Goal: Information Seeking & Learning: Learn about a topic

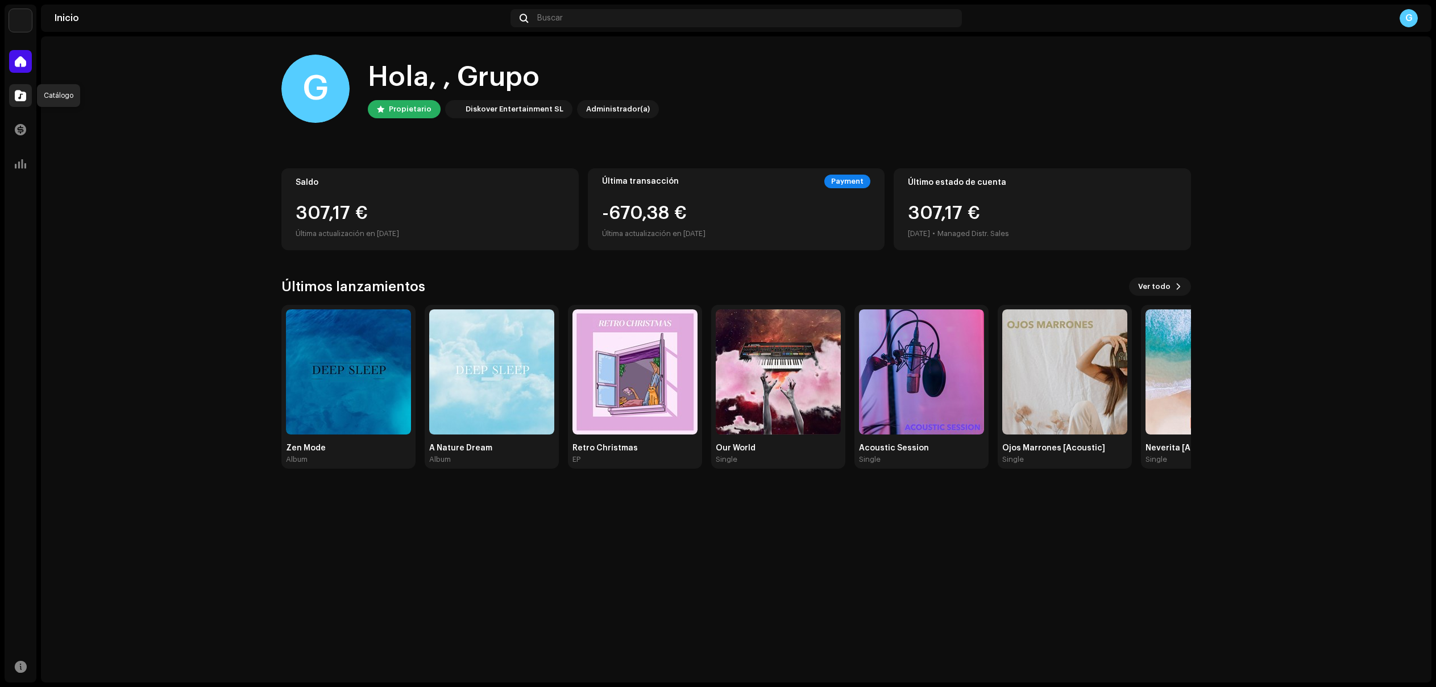
click at [18, 95] on span at bounding box center [20, 95] width 11 height 9
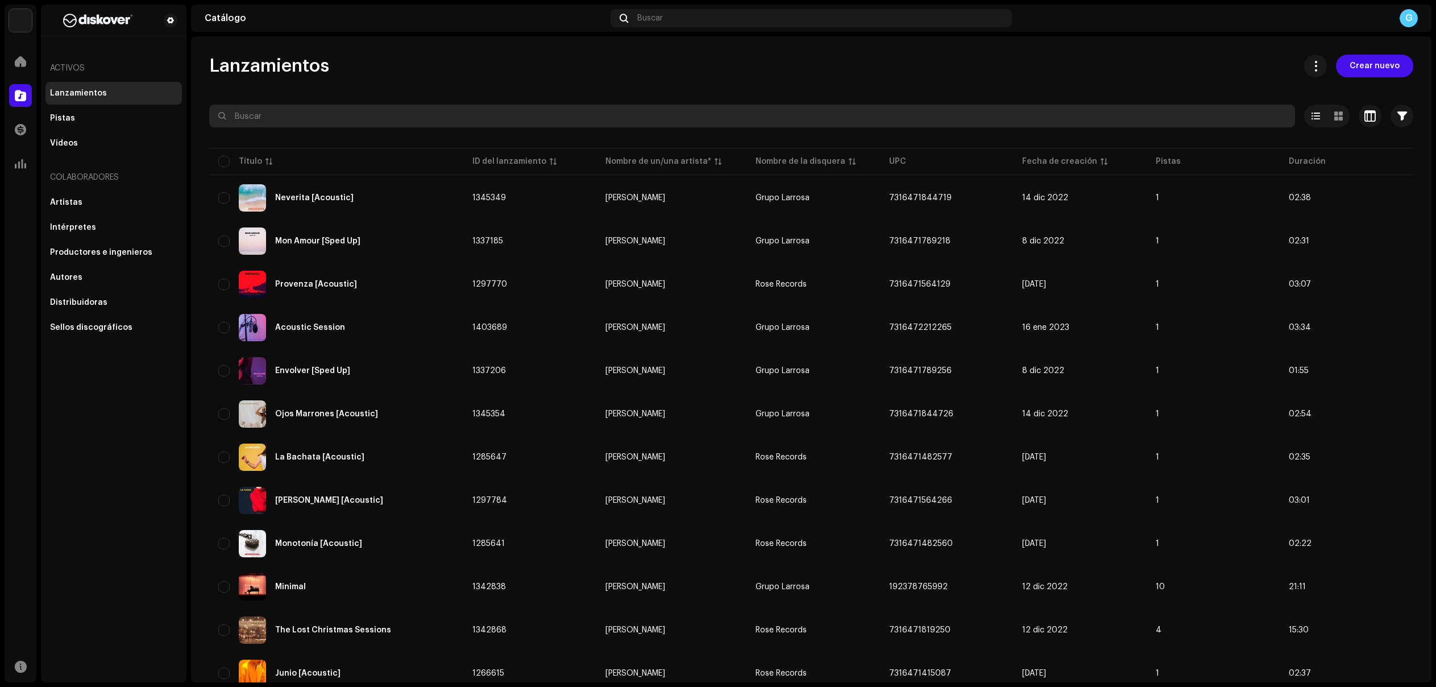
click at [367, 118] on input "text" at bounding box center [752, 116] width 1086 height 23
paste input "Dream In Dobro"
type input "Dream In Dobro"
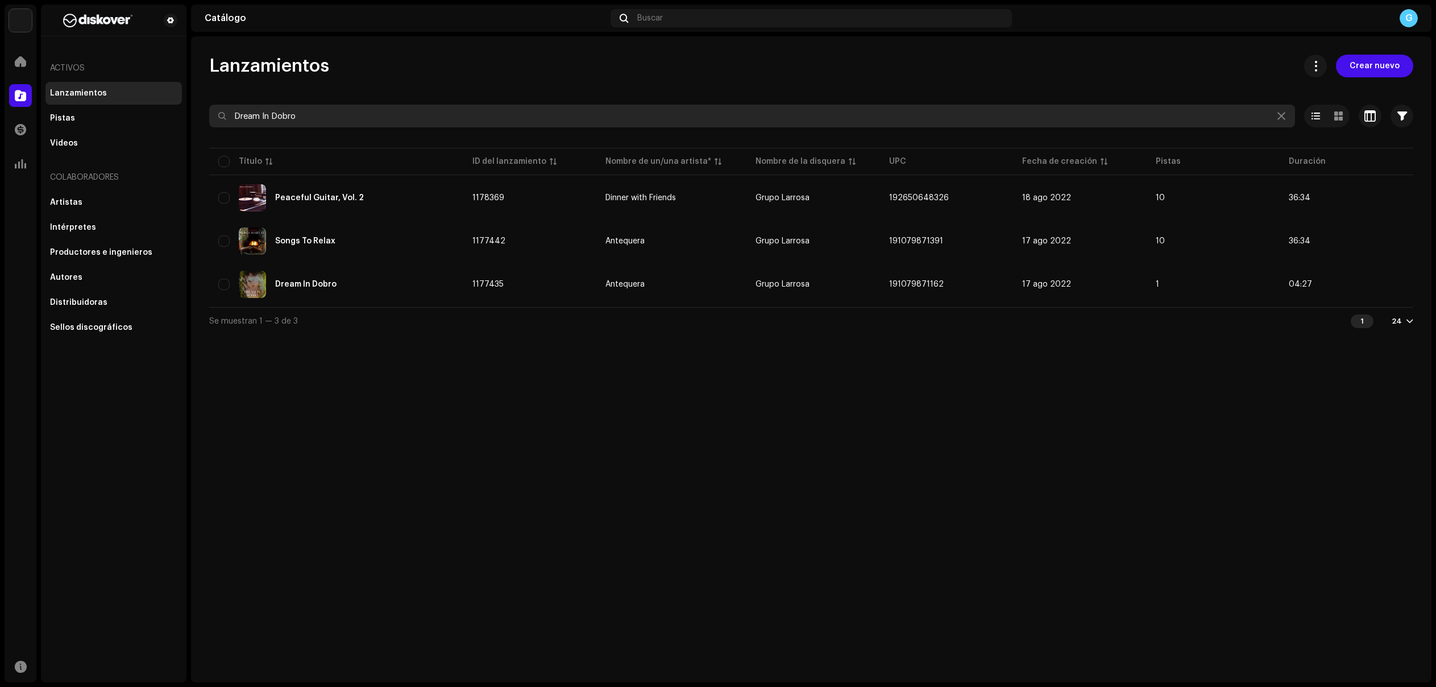
drag, startPoint x: 367, startPoint y: 118, endPoint x: 208, endPoint y: 98, distance: 159.9
click at [208, 98] on div "Lanzamientos Crear nuevo Dream In Dobro Seleccionado 0 Seleccionar todo 3 Opcio…" at bounding box center [811, 195] width 1241 height 280
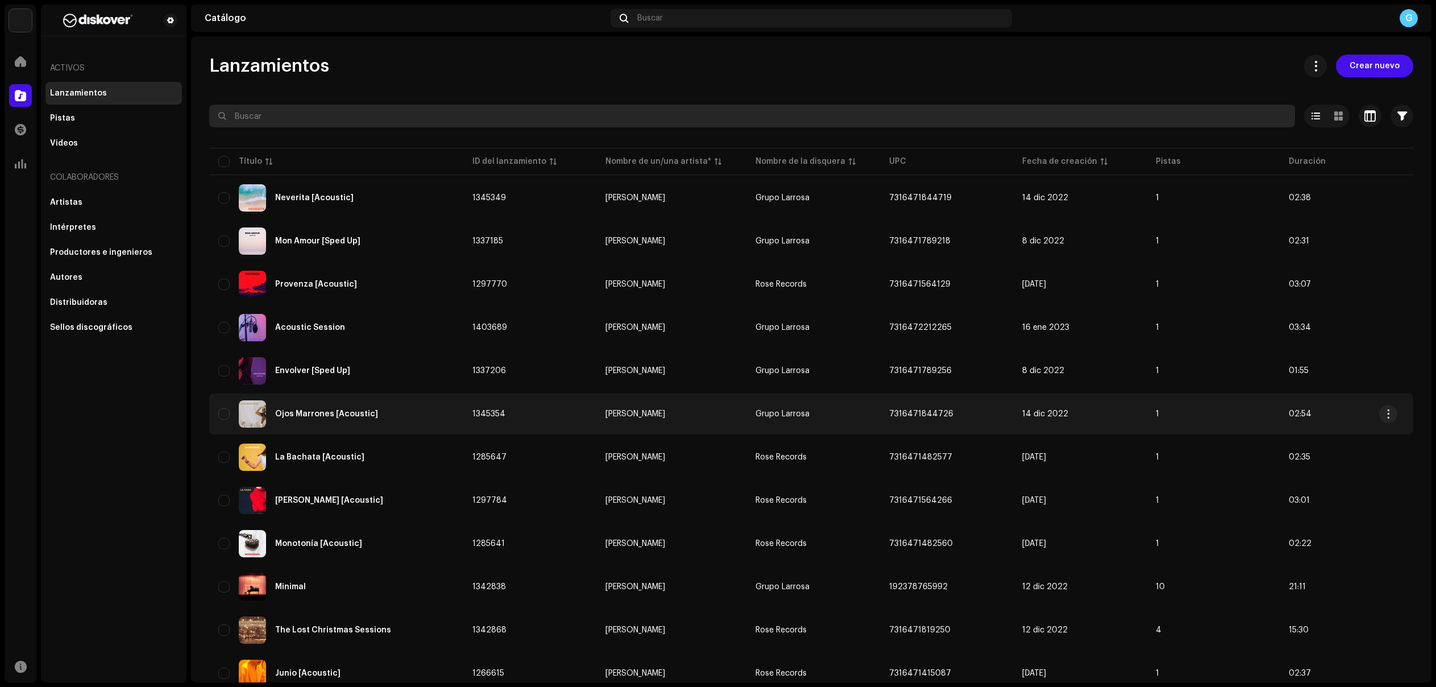
scroll to position [562, 0]
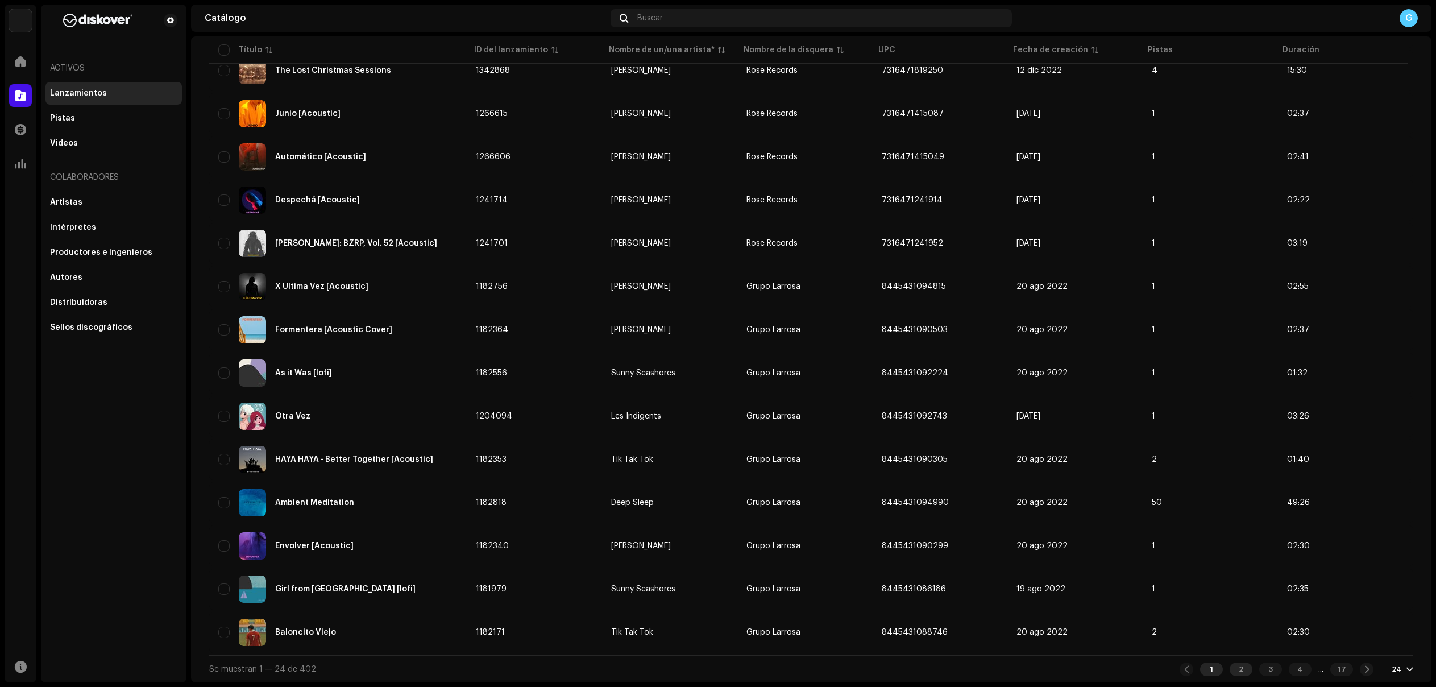
click at [1236, 671] on div "2" at bounding box center [1241, 669] width 23 height 14
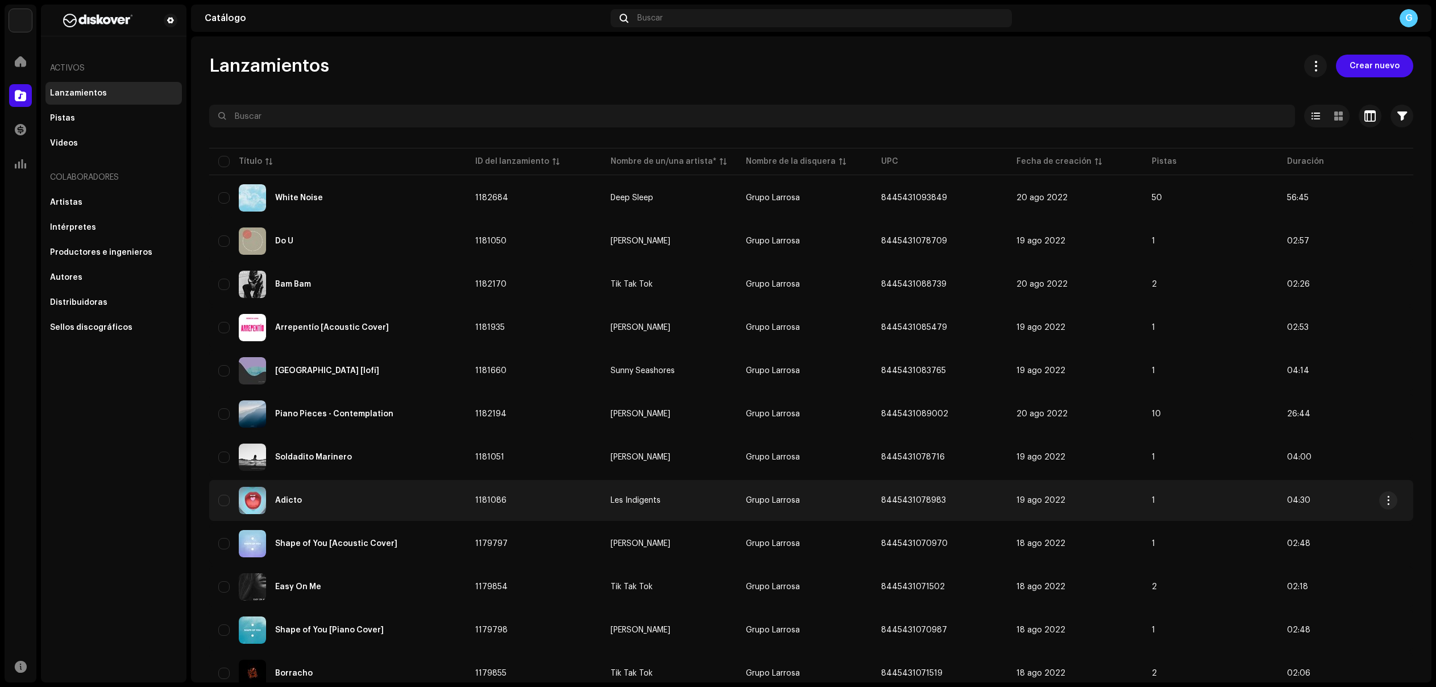
scroll to position [562, 0]
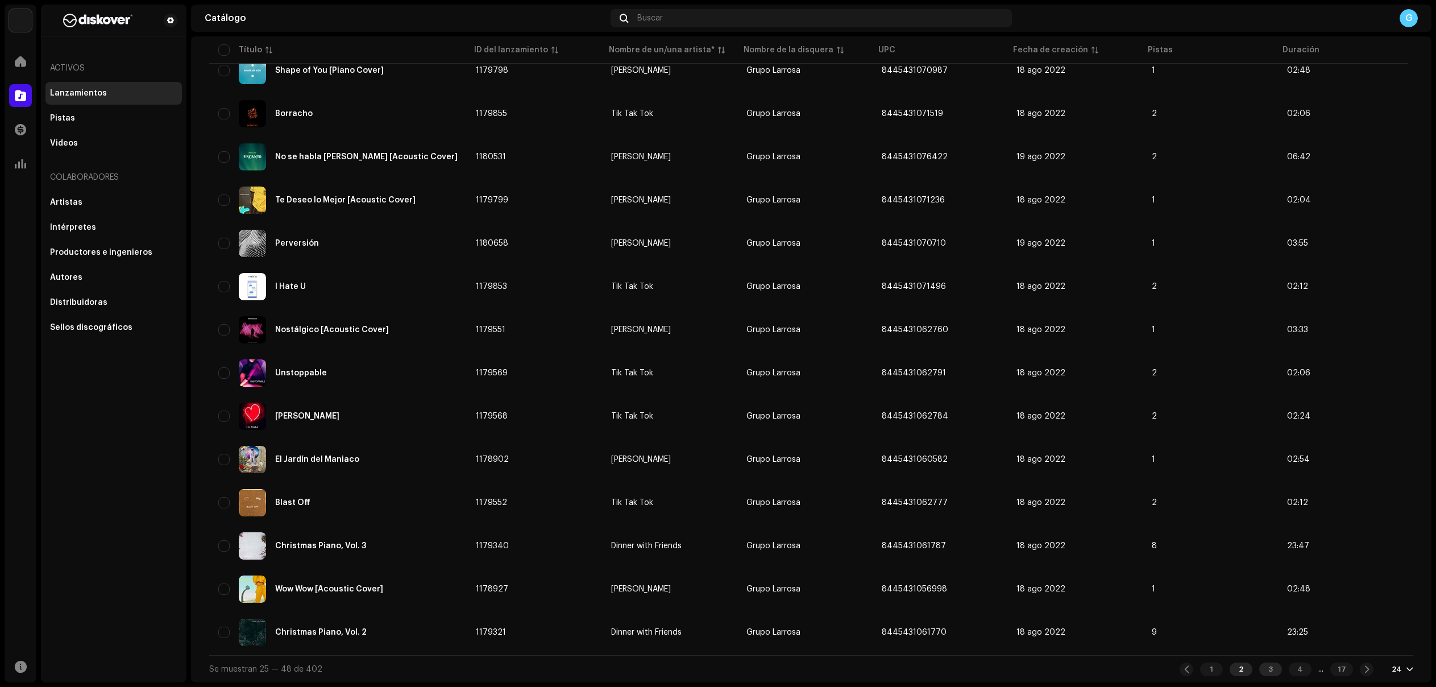
click at [1262, 671] on div "3" at bounding box center [1270, 669] width 23 height 14
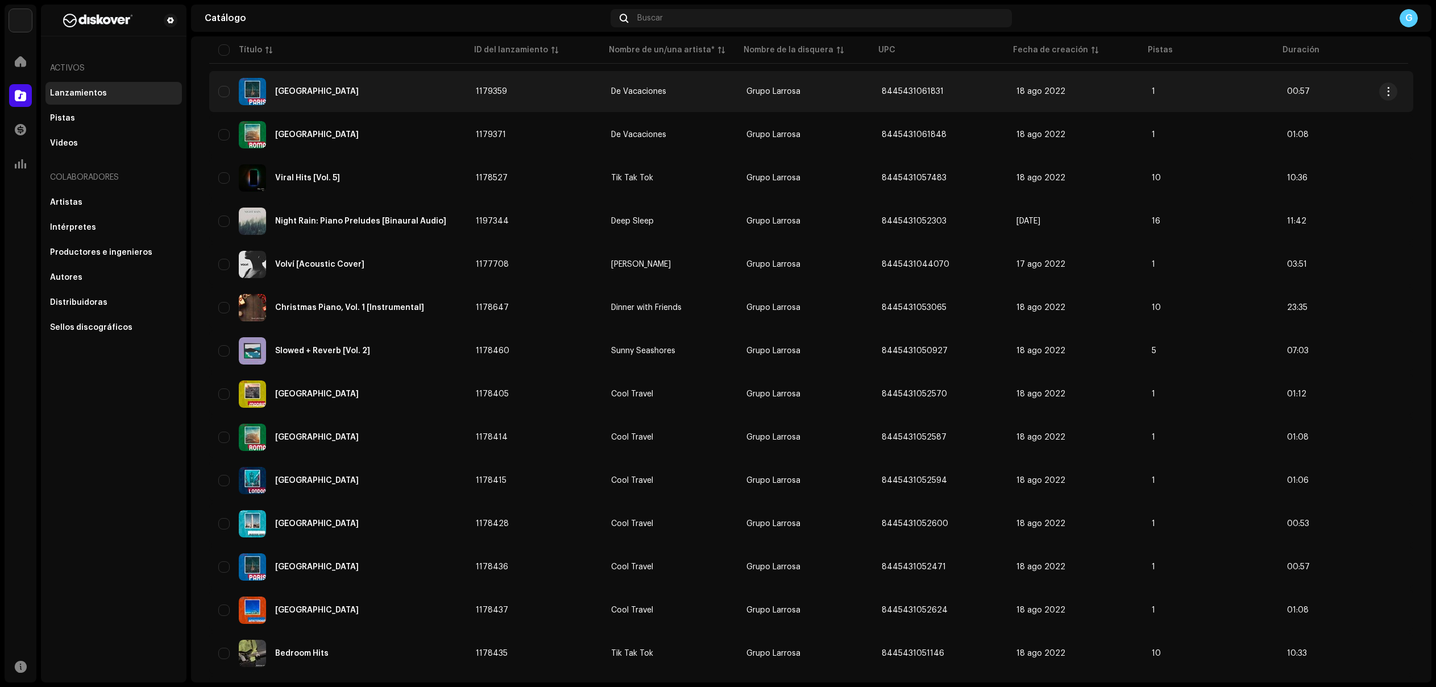
scroll to position [562, 0]
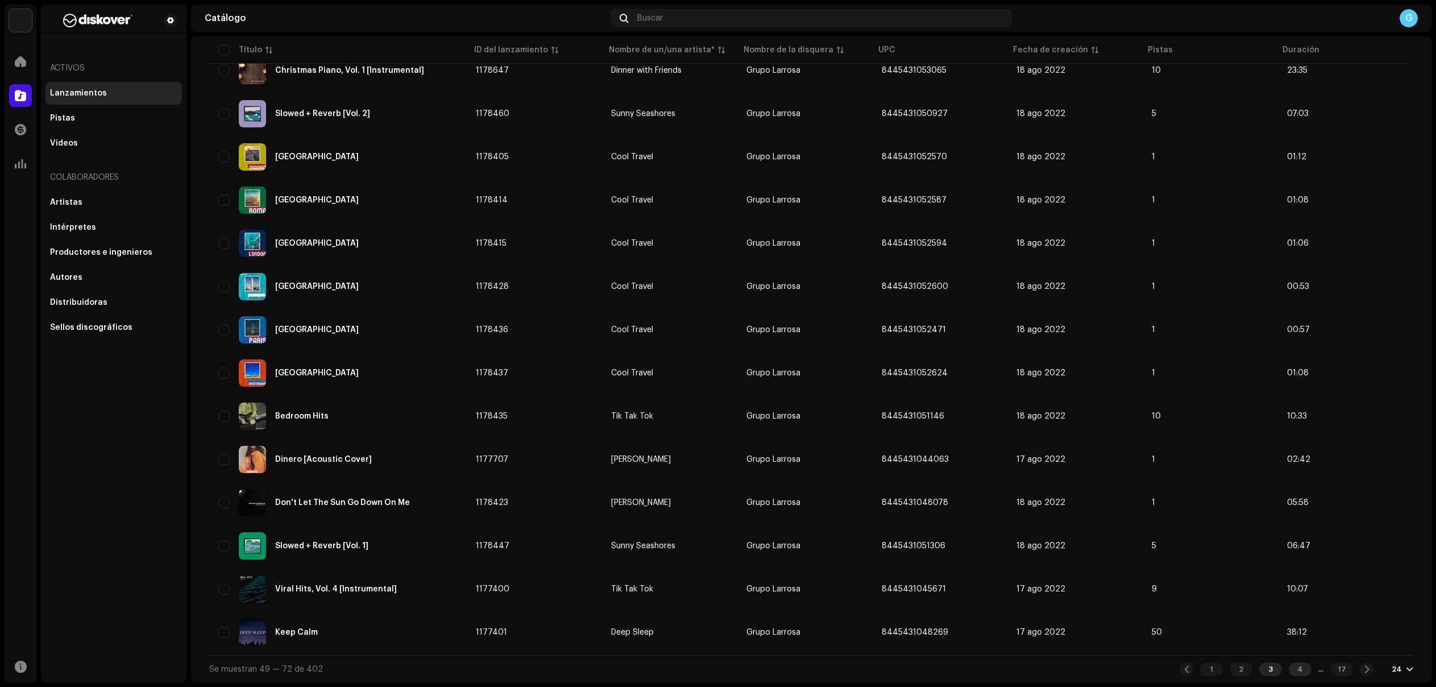
click at [1295, 673] on div "4" at bounding box center [1300, 669] width 23 height 14
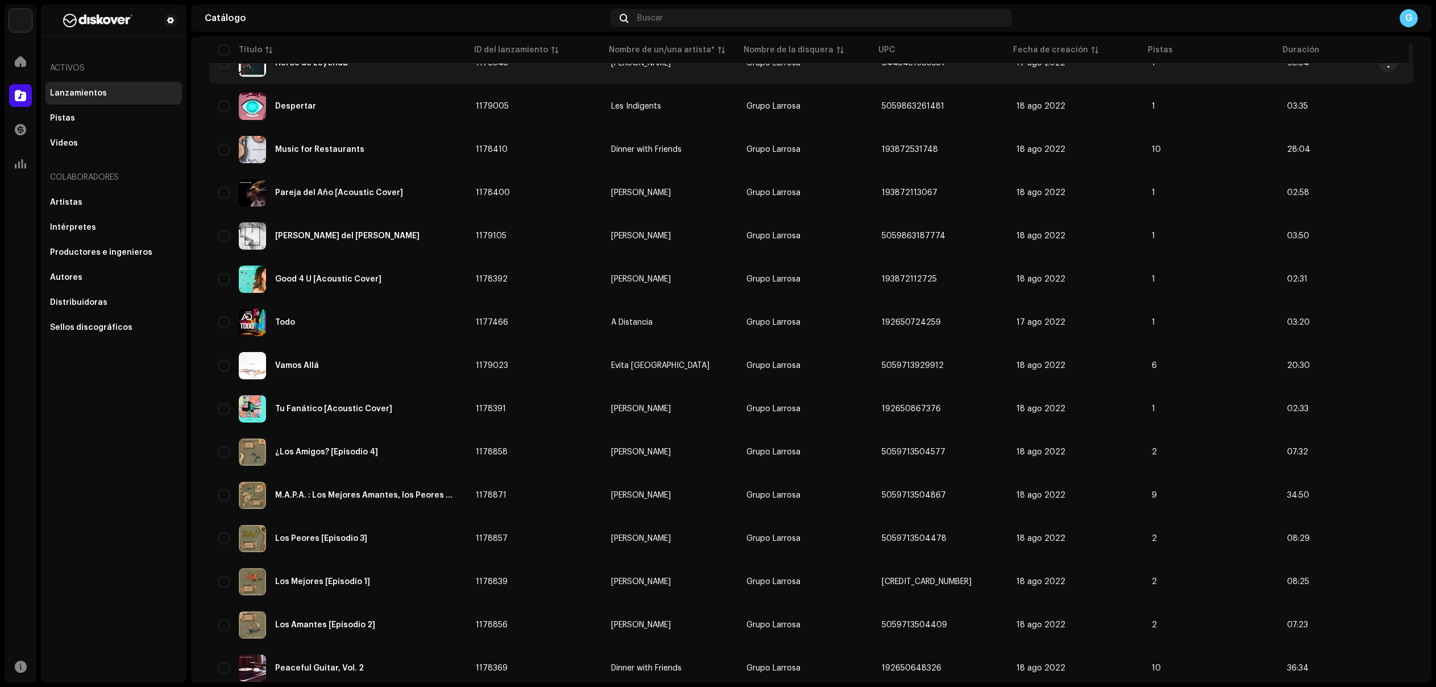
scroll to position [562, 0]
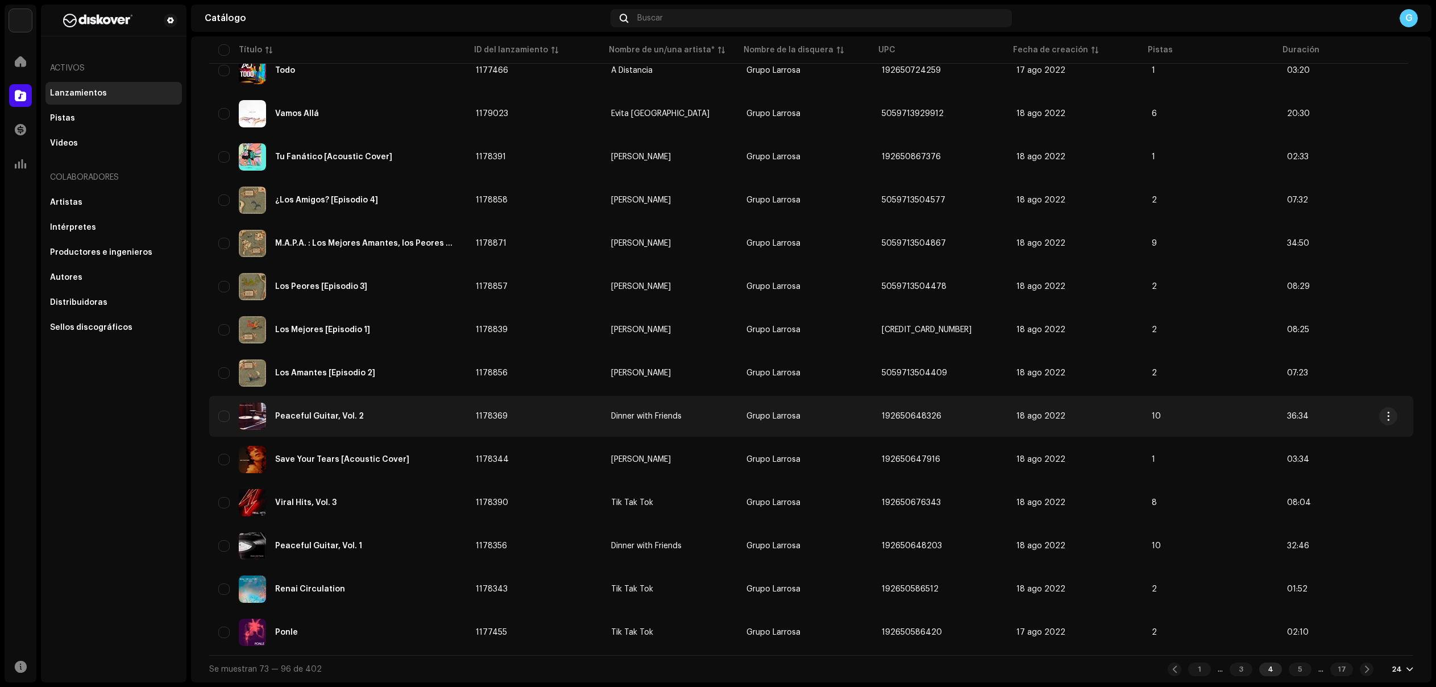
click at [331, 413] on div "Peaceful Guitar, Vol. 2" at bounding box center [319, 416] width 89 height 8
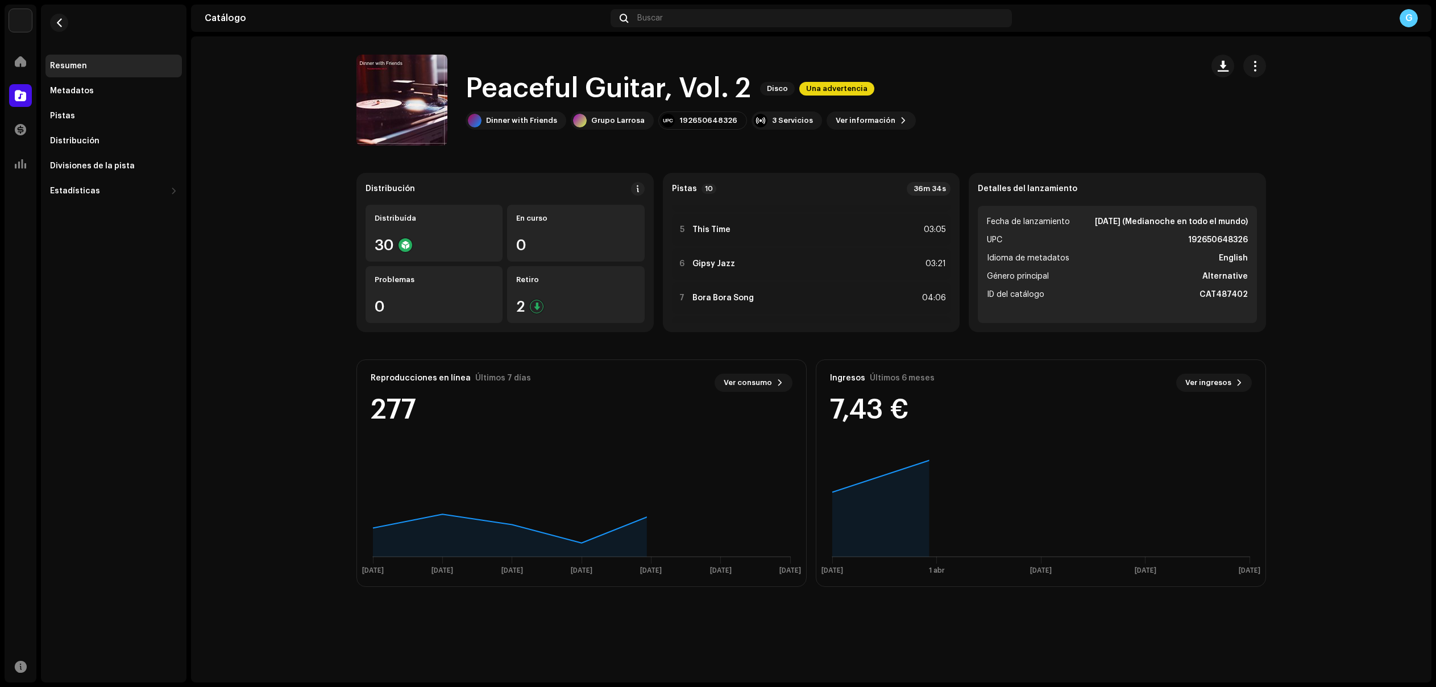
scroll to position [230, 0]
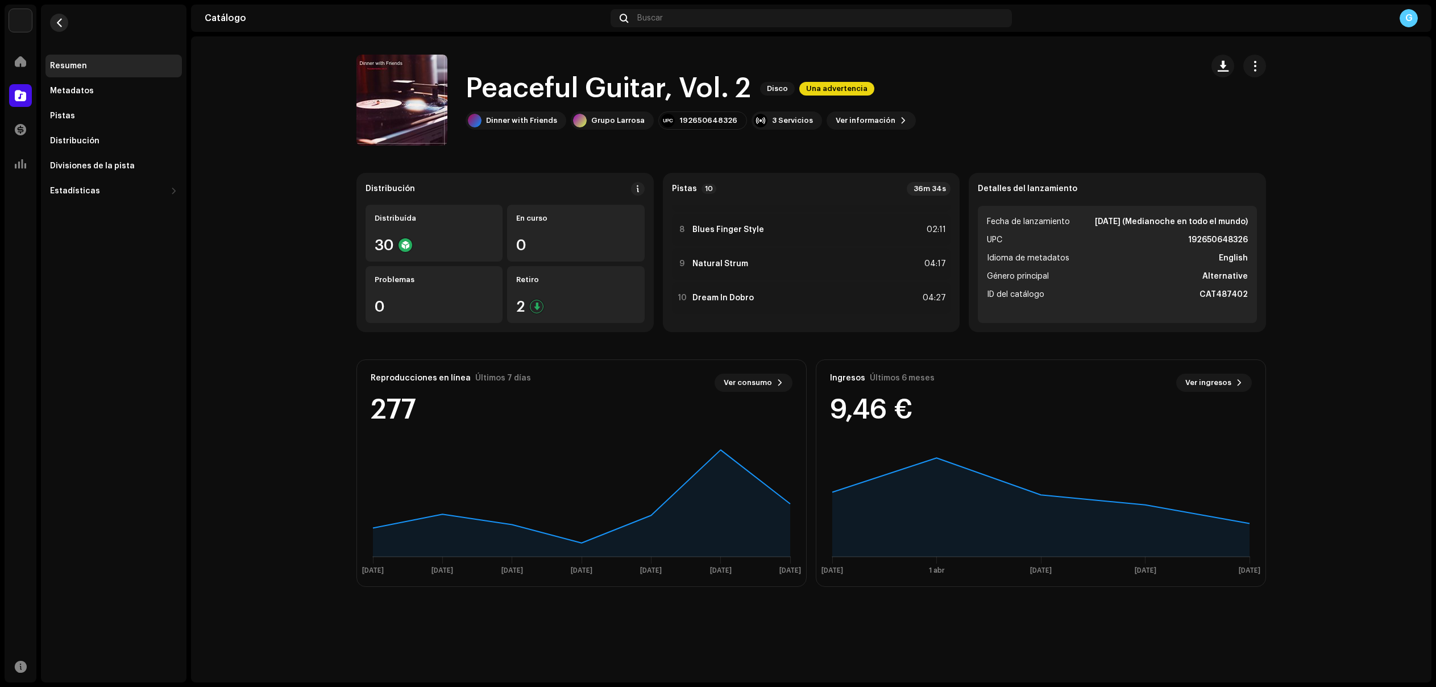
click at [63, 22] on span "button" at bounding box center [59, 22] width 9 height 9
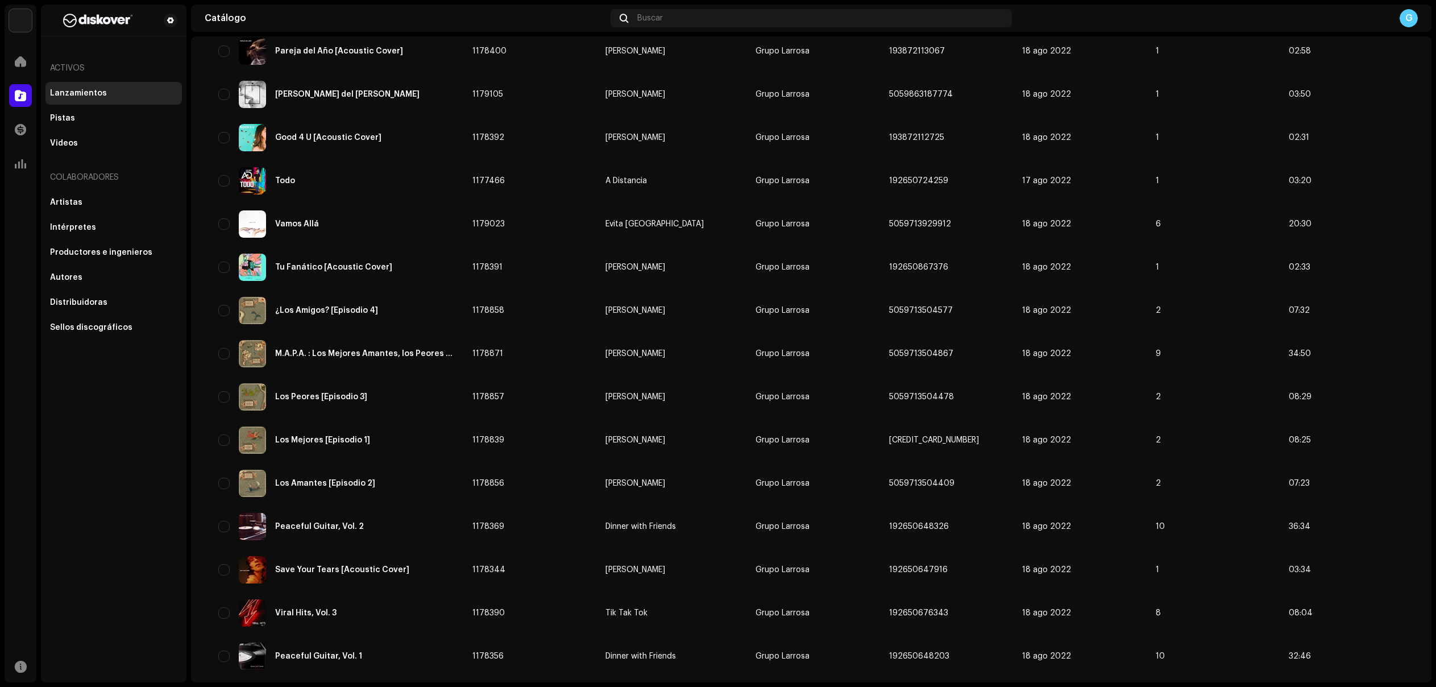
scroll to position [562, 0]
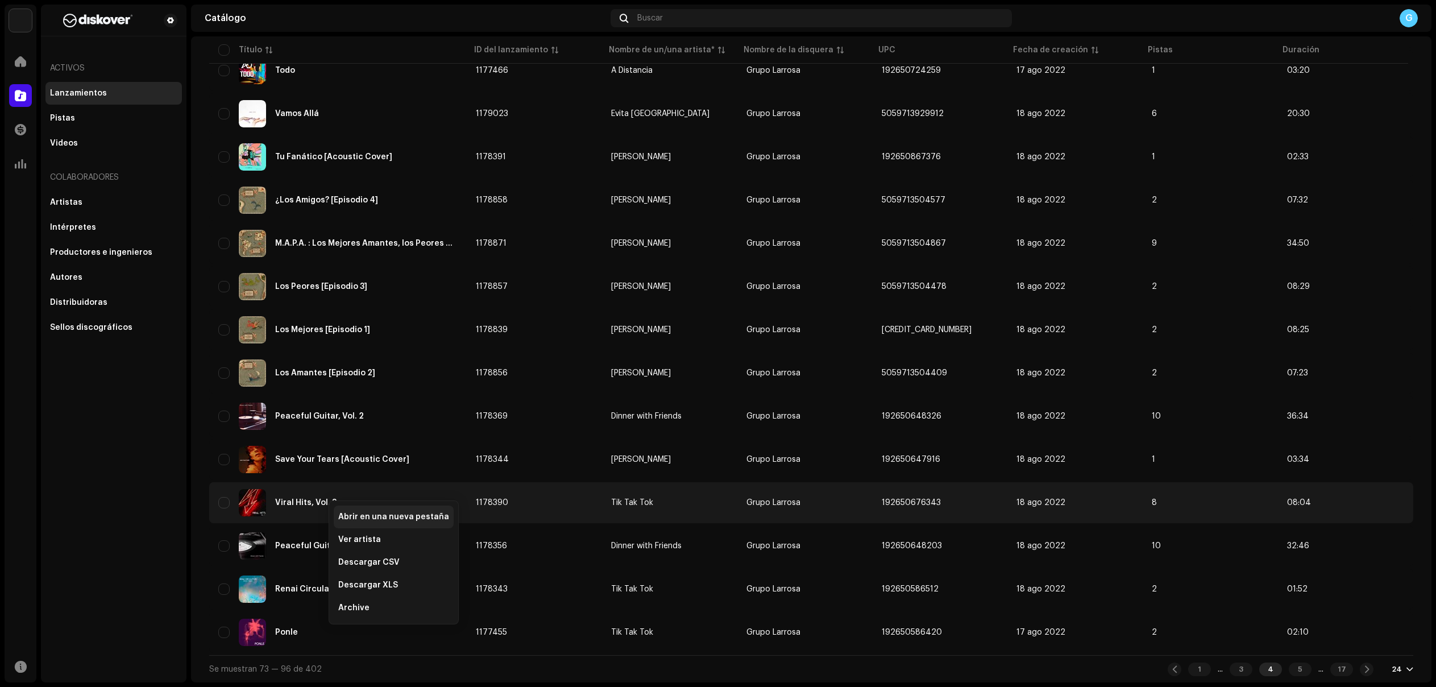
click at [389, 515] on span "Abrir en una nueva pestaña" at bounding box center [393, 516] width 111 height 9
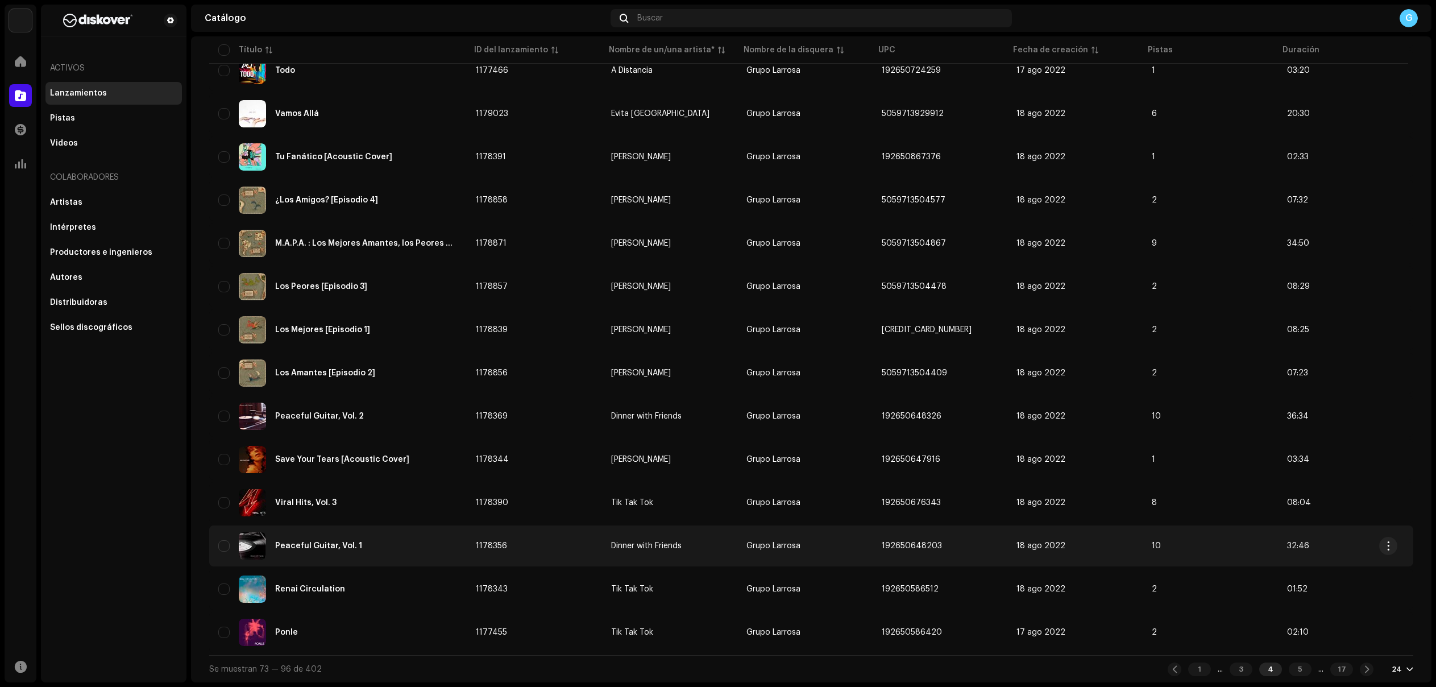
click at [318, 542] on div "Peaceful Guitar, Vol. 1" at bounding box center [318, 546] width 87 height 8
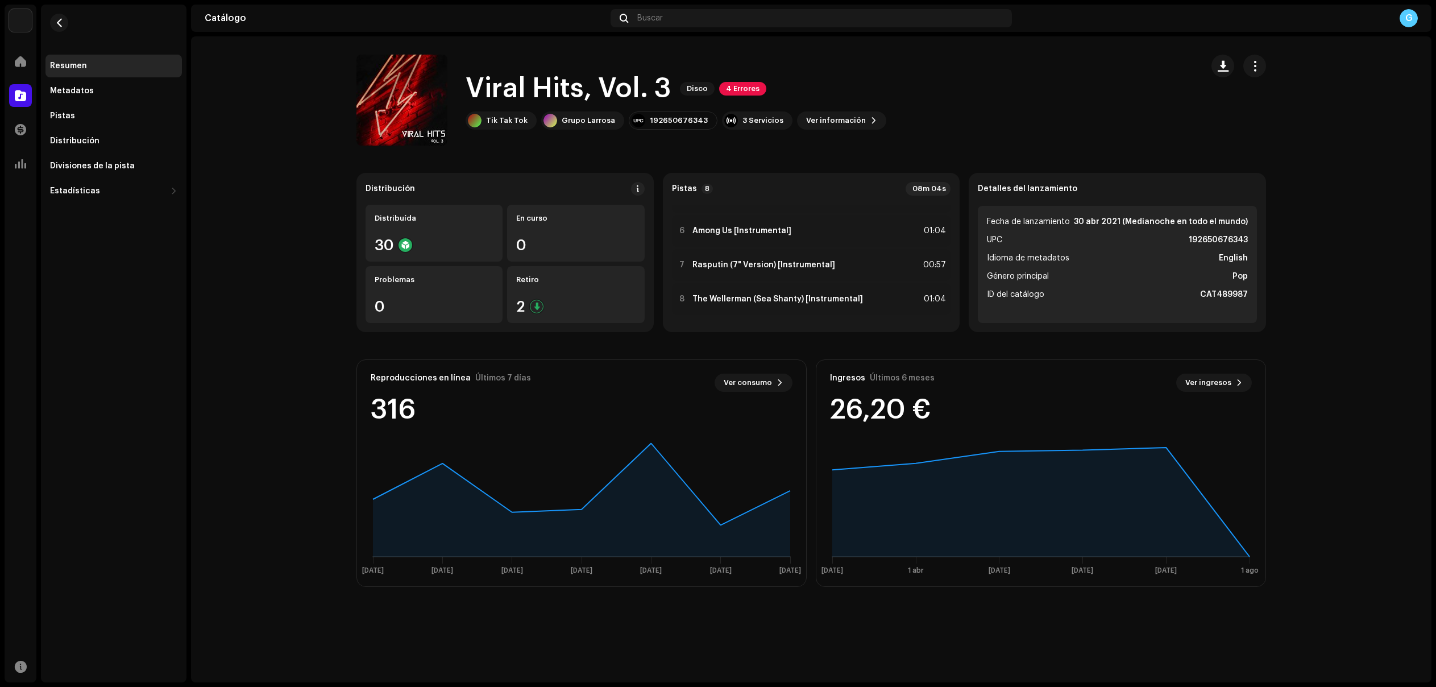
scroll to position [161, 0]
